Goal: Find specific page/section: Find specific page/section

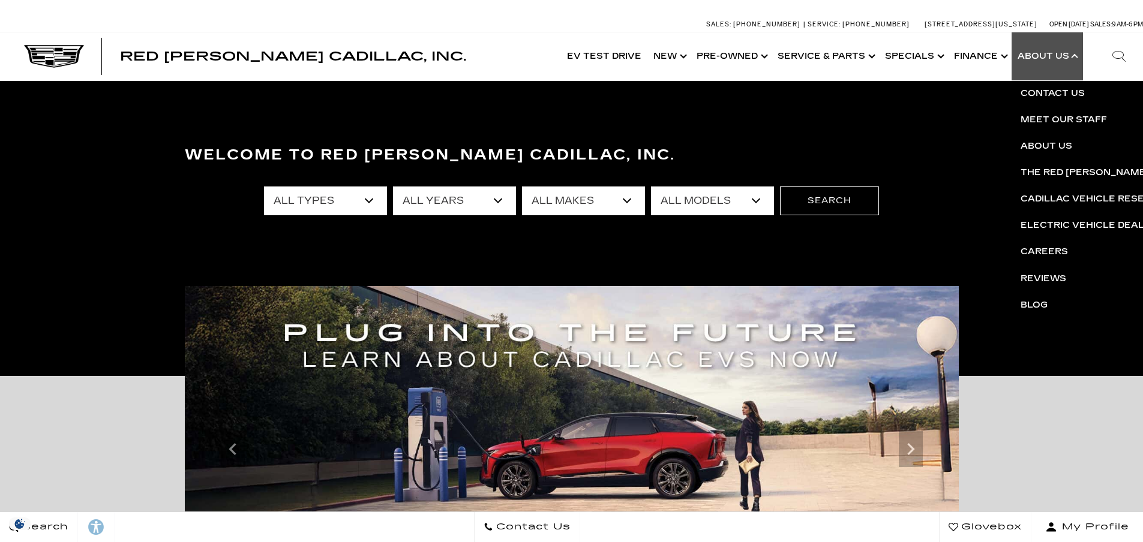
click at [1069, 58] on link "Show About Us" at bounding box center [1047, 56] width 71 height 48
click at [1072, 58] on link "Show About Us" at bounding box center [1047, 56] width 71 height 48
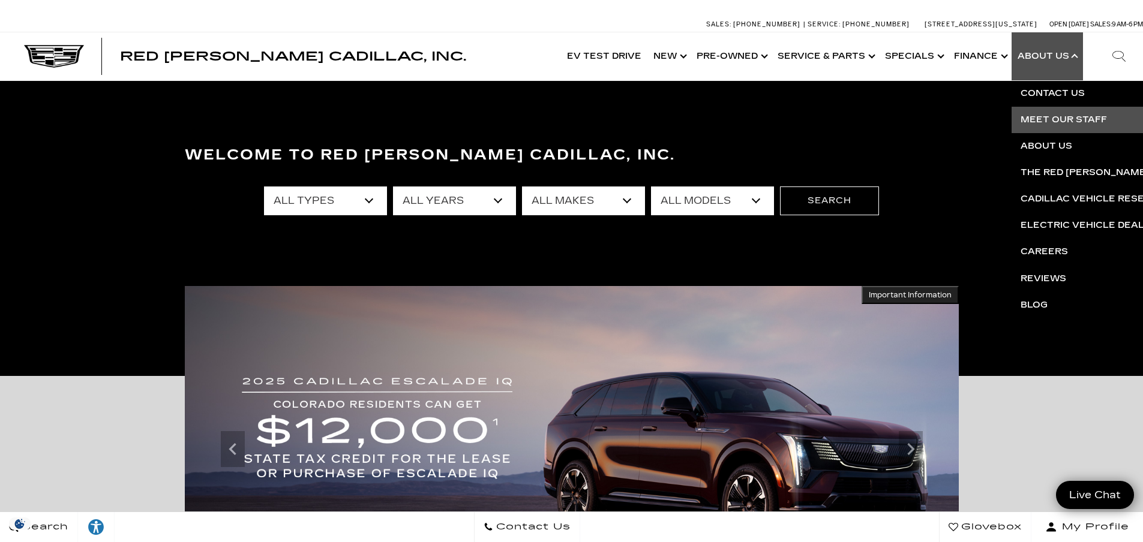
click at [1048, 121] on link "Meet Our Staff" at bounding box center [1157, 120] width 290 height 26
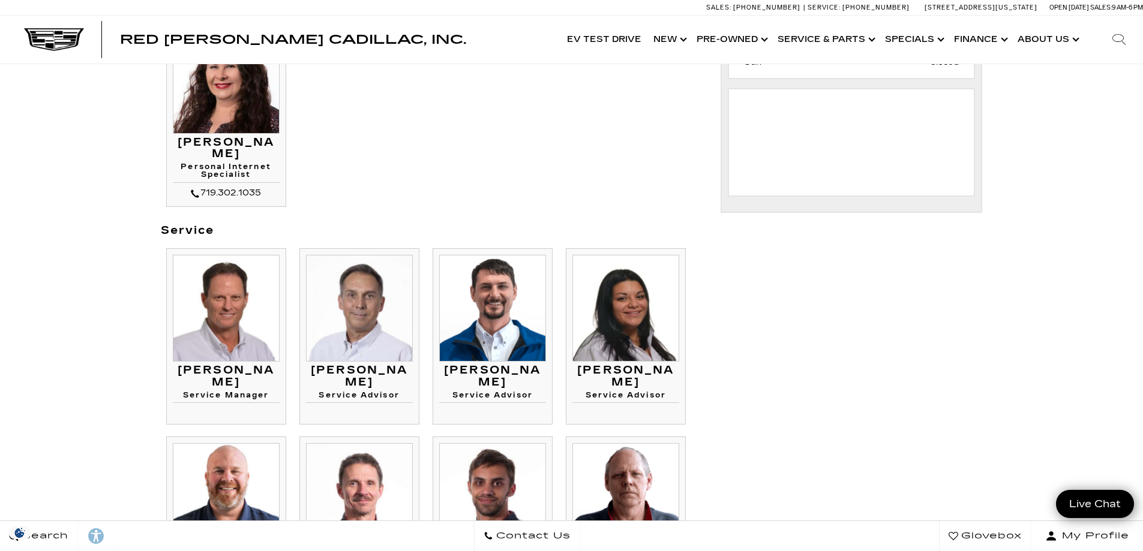
click at [232, 329] on img at bounding box center [226, 308] width 107 height 107
